Goal: Task Accomplishment & Management: Use online tool/utility

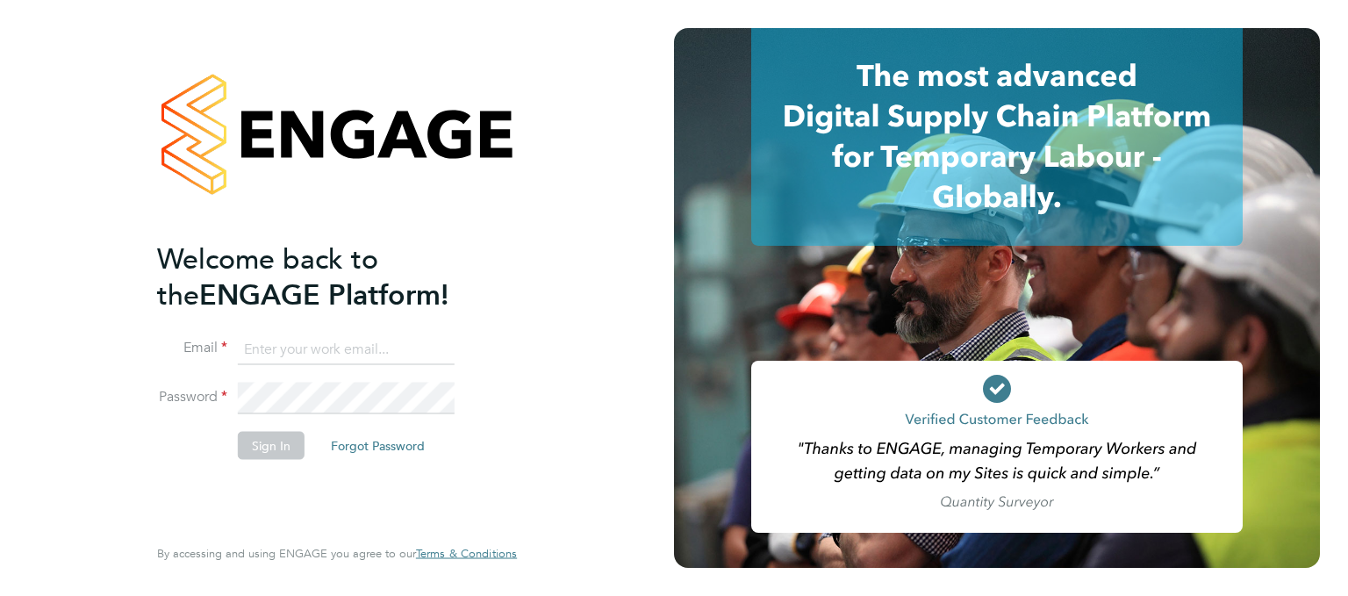
type input "[EMAIL_ADDRESS][PERSON_NAME][DOMAIN_NAME]"
click at [251, 450] on button "Sign In" at bounding box center [271, 445] width 67 height 28
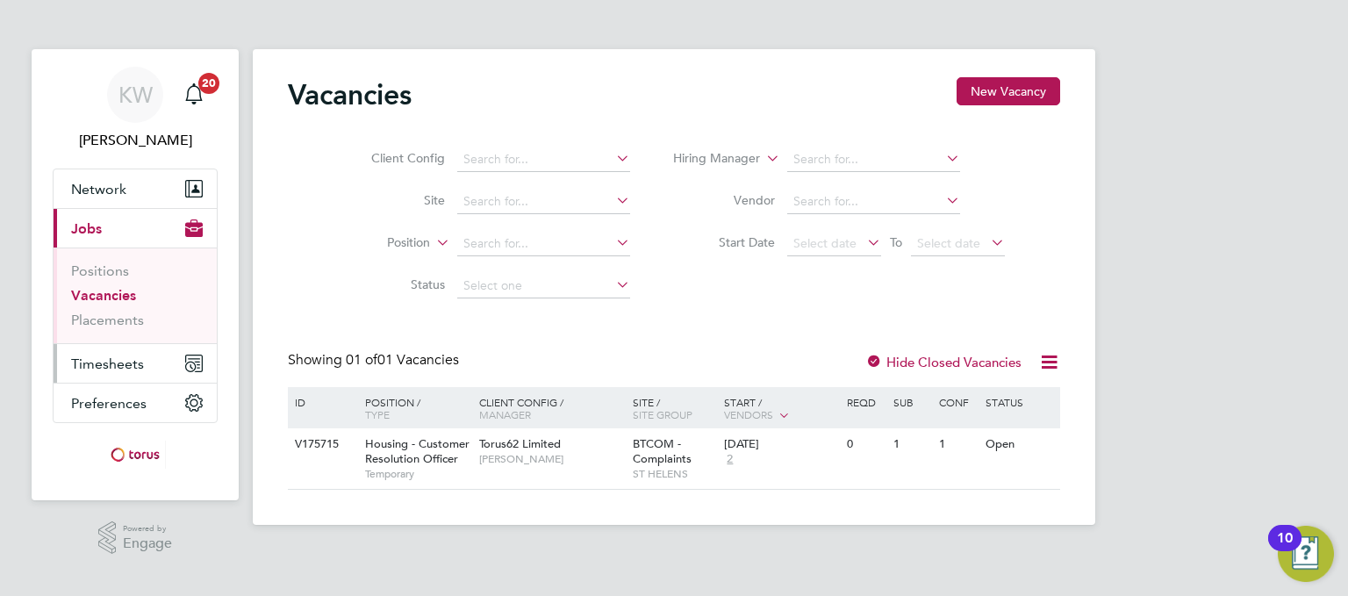
click at [123, 357] on span "Timesheets" at bounding box center [107, 363] width 73 height 17
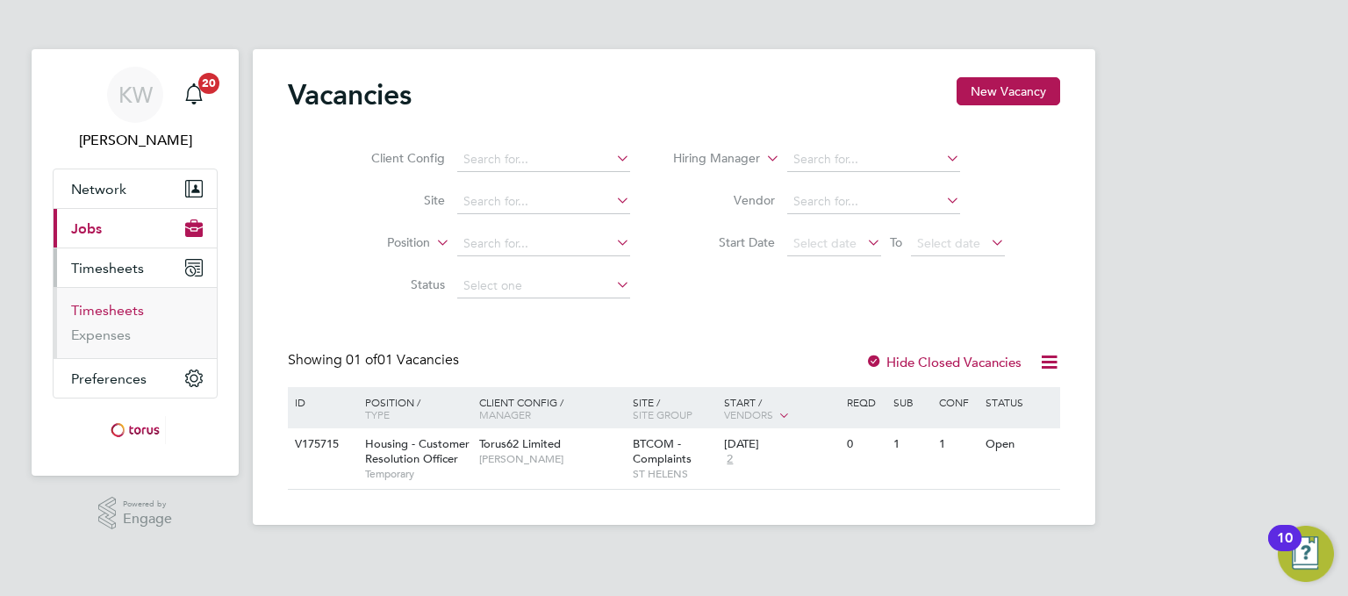
click at [101, 309] on link "Timesheets" at bounding box center [107, 310] width 73 height 17
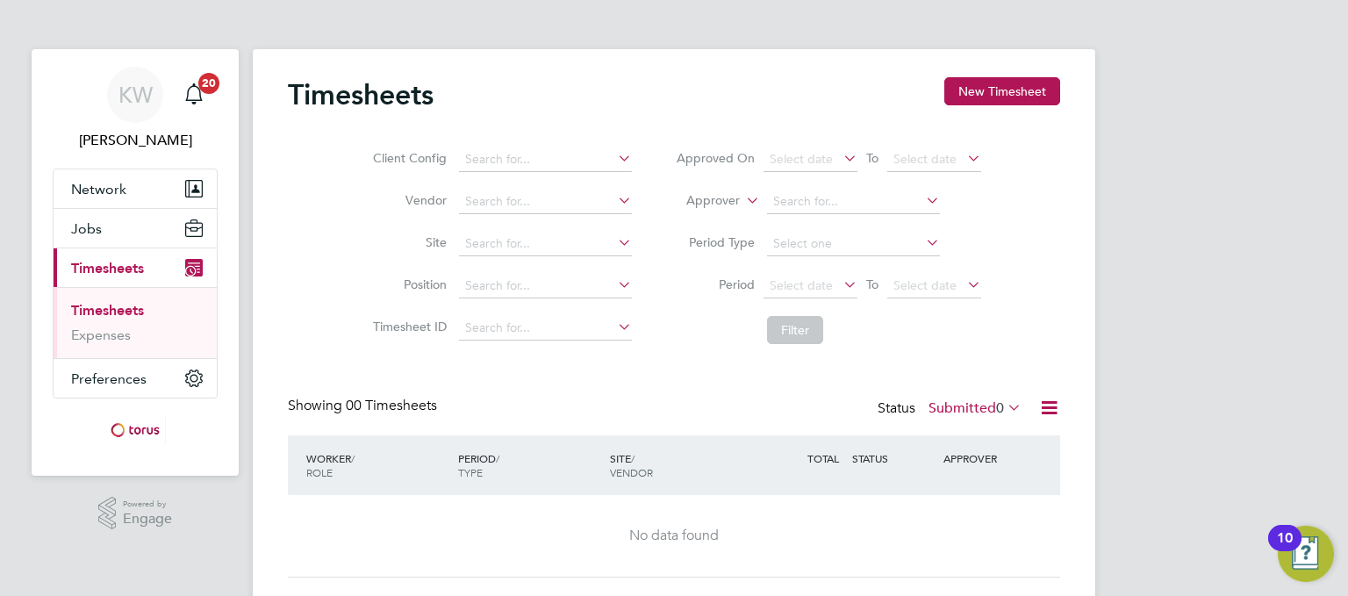
click at [30, 512] on div "KW Kitty Wong Notifications 20 Applications: Network Sites Workers Jobs Positio…" at bounding box center [674, 320] width 1348 height 641
